Goal: Task Accomplishment & Management: Complete application form

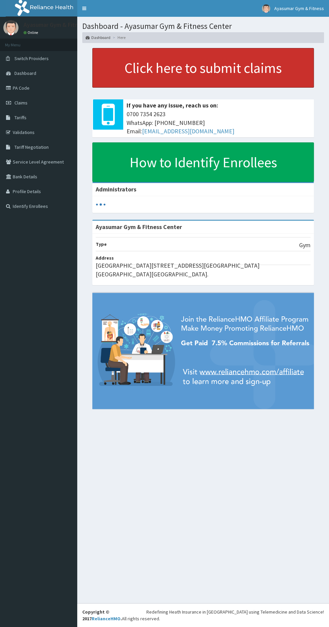
click at [241, 68] on link "Click here to submit claims" at bounding box center [203, 68] width 222 height 40
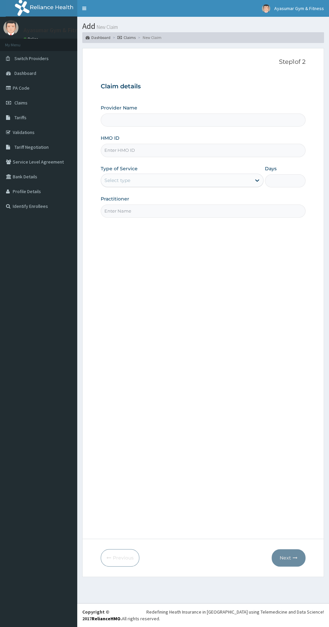
click at [123, 151] on input "HMO ID" at bounding box center [203, 150] width 205 height 13
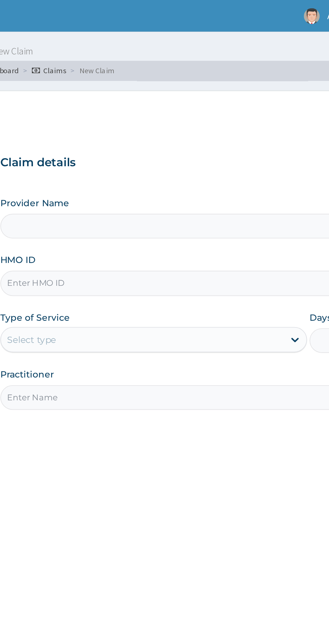
type input "Ayasumar Gym & Fitness Center"
type input "1"
type input "KUD/10332/A"
click at [218, 209] on input "Practitioner" at bounding box center [203, 211] width 205 height 13
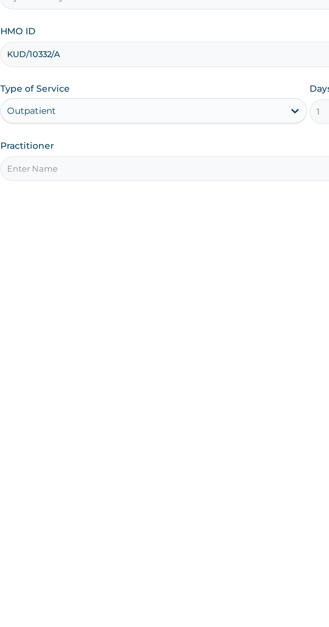
type input "COACH BEAM"
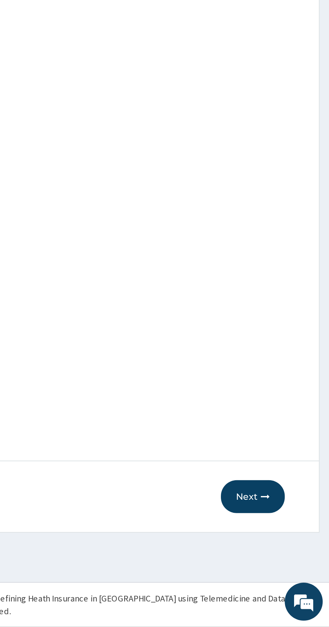
click at [287, 557] on button "Next" at bounding box center [289, 557] width 34 height 17
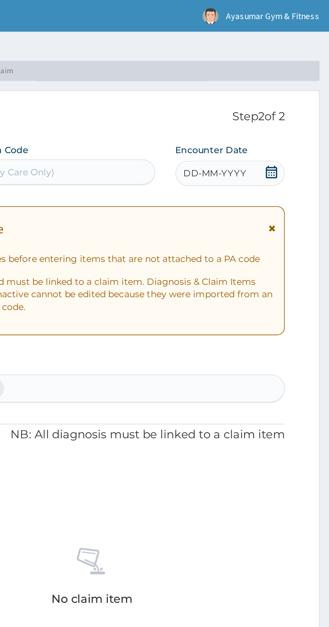
click at [298, 92] on icon at bounding box center [298, 91] width 7 height 7
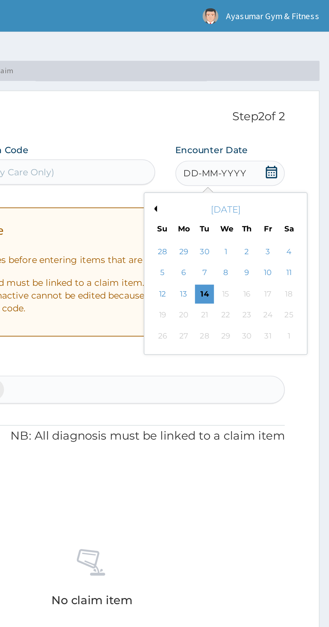
click at [263, 155] on div "14" at bounding box center [263, 156] width 10 height 10
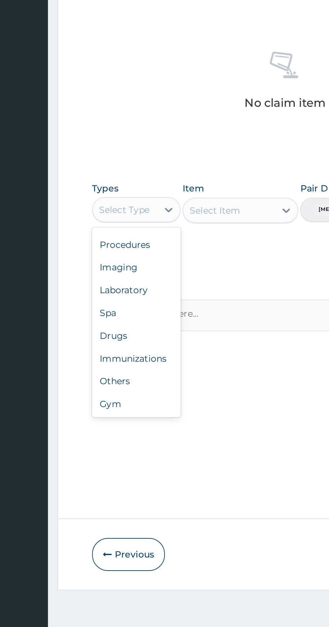
scroll to position [21, 0]
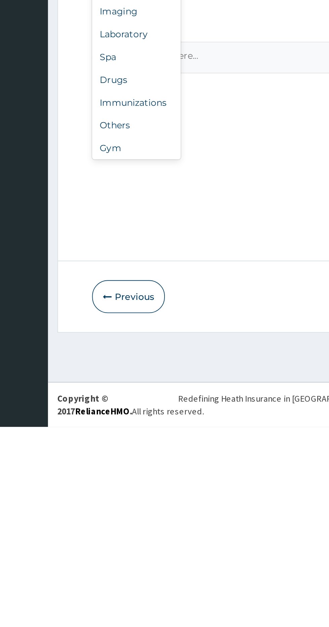
click at [137, 481] on div "Gym" at bounding box center [124, 479] width 47 height 12
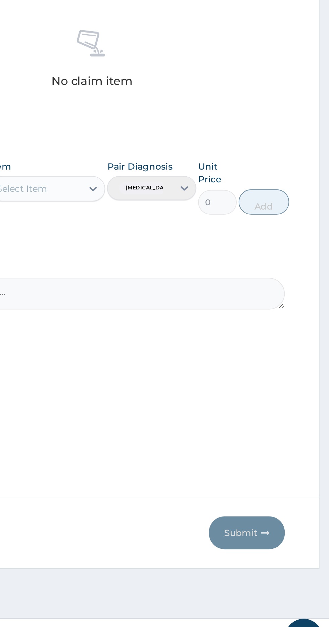
scroll to position [0, 0]
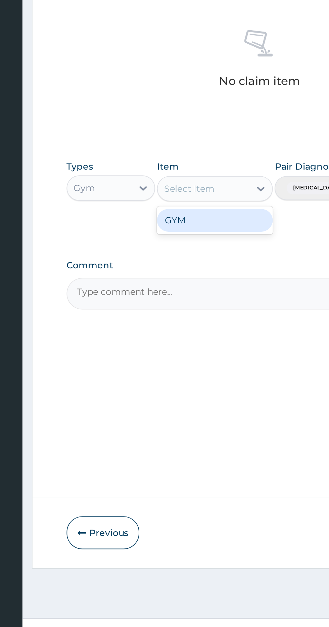
click at [180, 391] on div "GYM" at bounding box center [179, 392] width 61 height 12
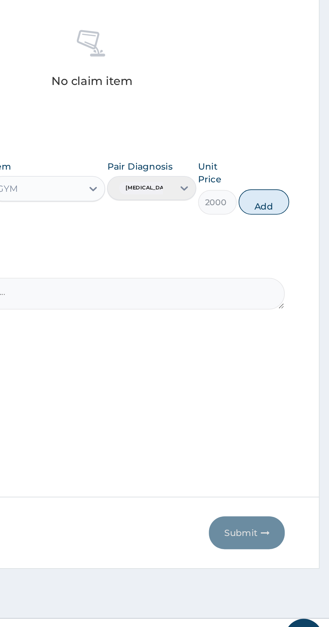
click at [305, 379] on button "Add" at bounding box center [294, 381] width 27 height 13
type input "0"
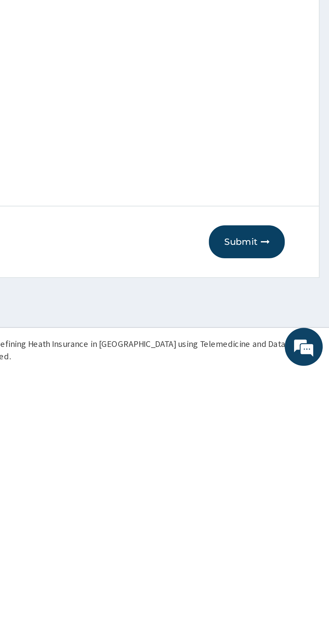
click at [283, 559] on button "Submit" at bounding box center [285, 557] width 40 height 17
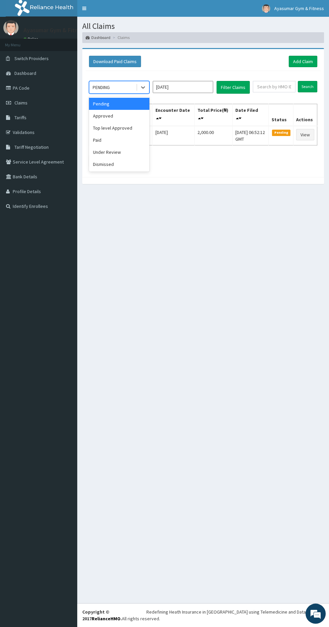
click at [132, 116] on div "Approved" at bounding box center [119, 116] width 60 height 12
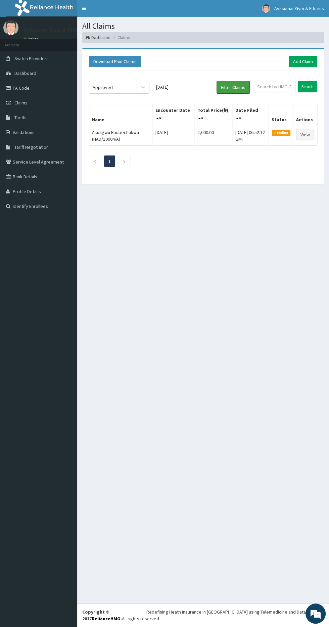
click at [237, 86] on button "Filter Claims" at bounding box center [233, 87] width 33 height 13
